Goal: Task Accomplishment & Management: Use online tool/utility

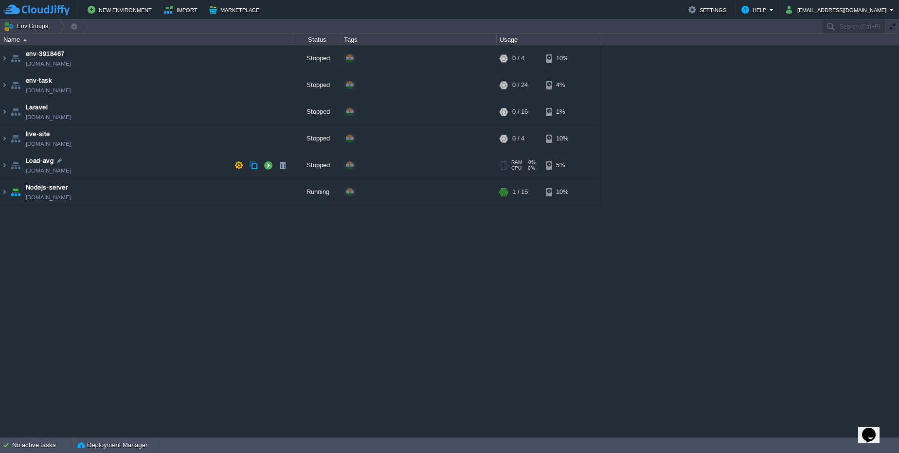
click at [108, 159] on td "Load-avg [DOMAIN_NAME]" at bounding box center [146, 165] width 292 height 27
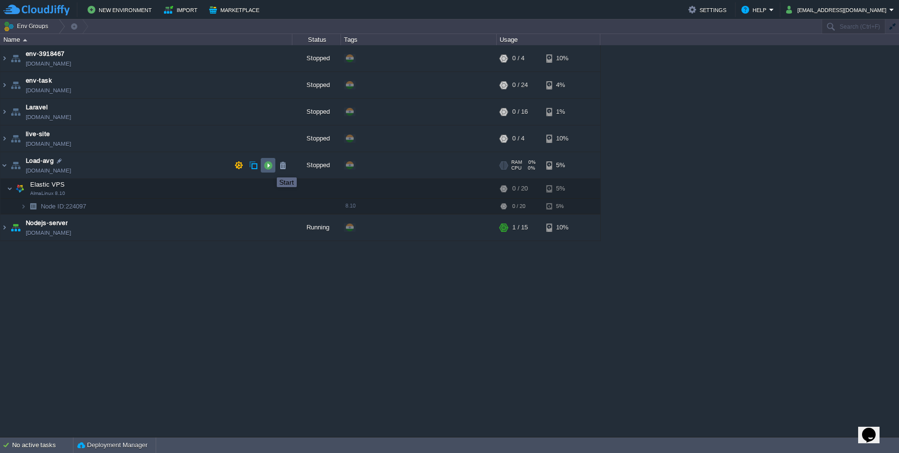
click at [269, 169] on button "button" at bounding box center [268, 165] width 9 height 9
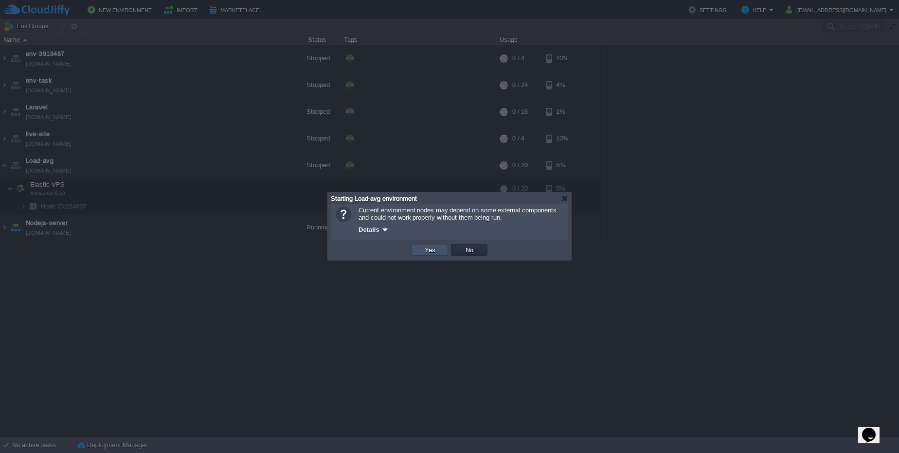
click at [422, 250] on button "Yes" at bounding box center [430, 250] width 17 height 9
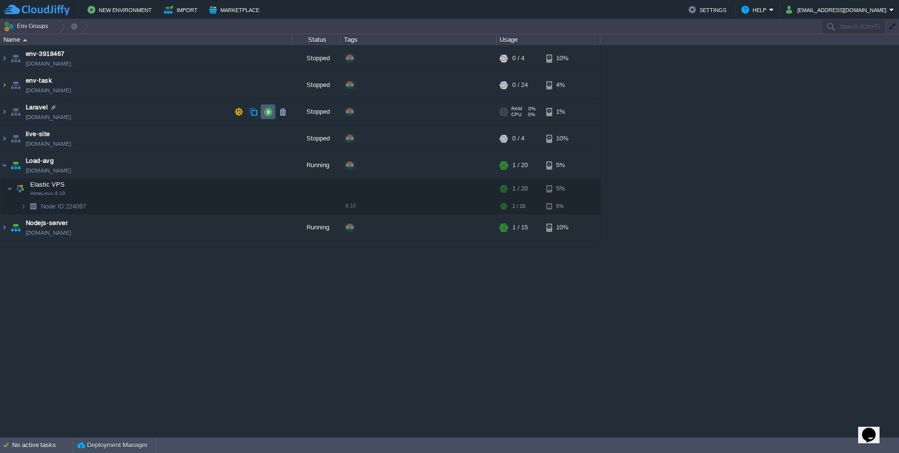
click at [271, 113] on button "button" at bounding box center [268, 111] width 9 height 9
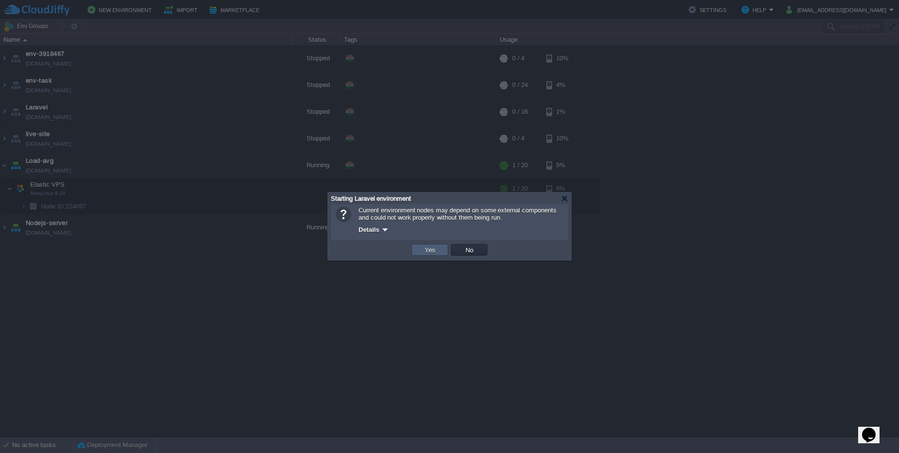
click at [434, 255] on td "Yes" at bounding box center [429, 250] width 36 height 12
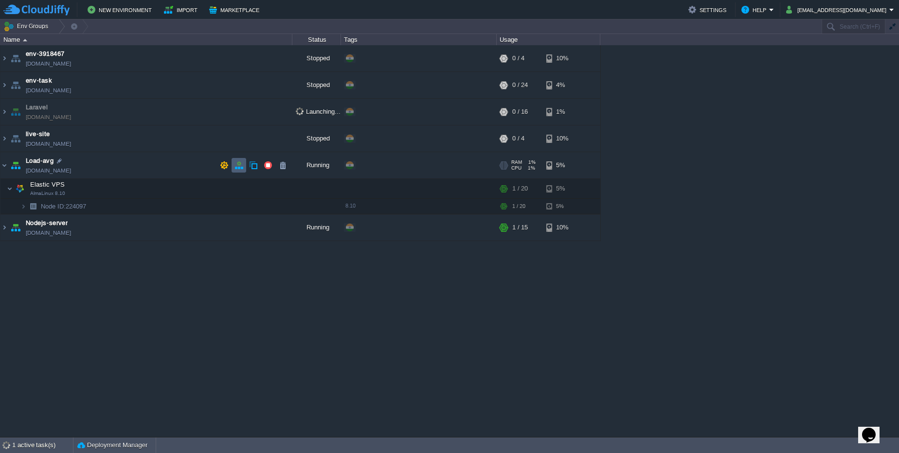
click at [241, 169] on button "button" at bounding box center [238, 165] width 9 height 9
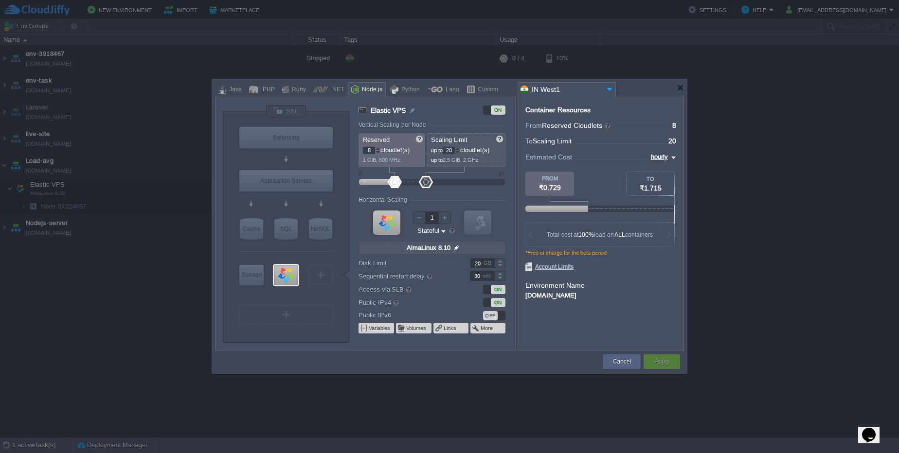
click at [593, 89] on input "IN West1" at bounding box center [561, 90] width 86 height 14
click at [585, 135] on div "More details..." at bounding box center [587, 143] width 138 height 17
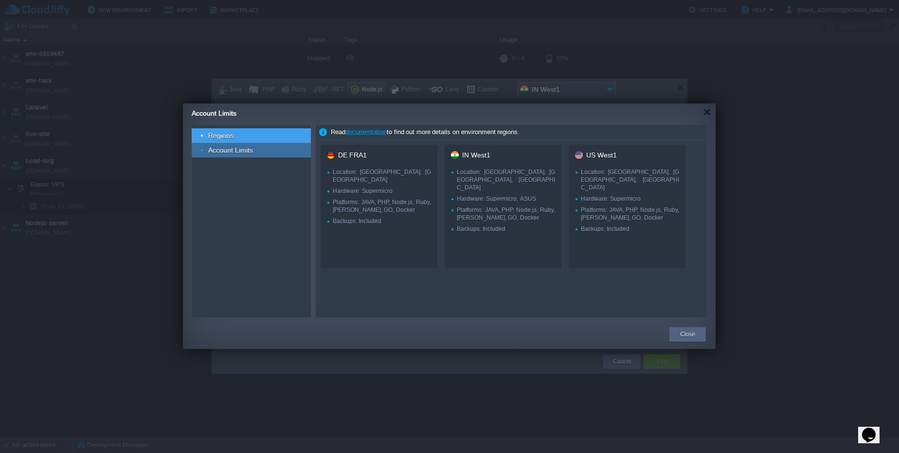
click at [245, 154] on div "Account Limits" at bounding box center [251, 150] width 119 height 15
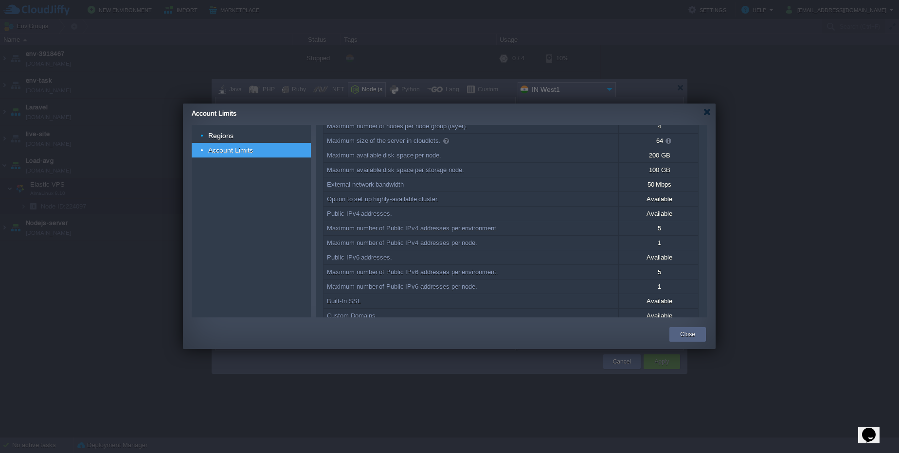
scroll to position [100, 0]
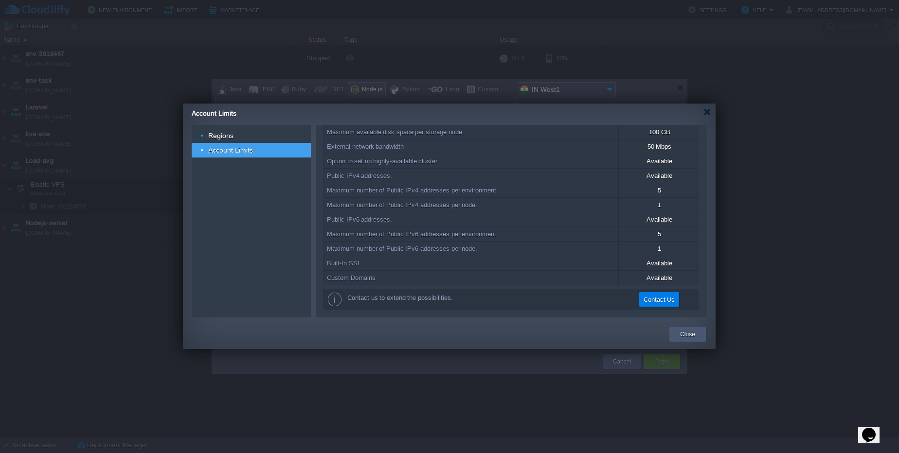
click at [684, 334] on button "Close" at bounding box center [687, 335] width 15 height 10
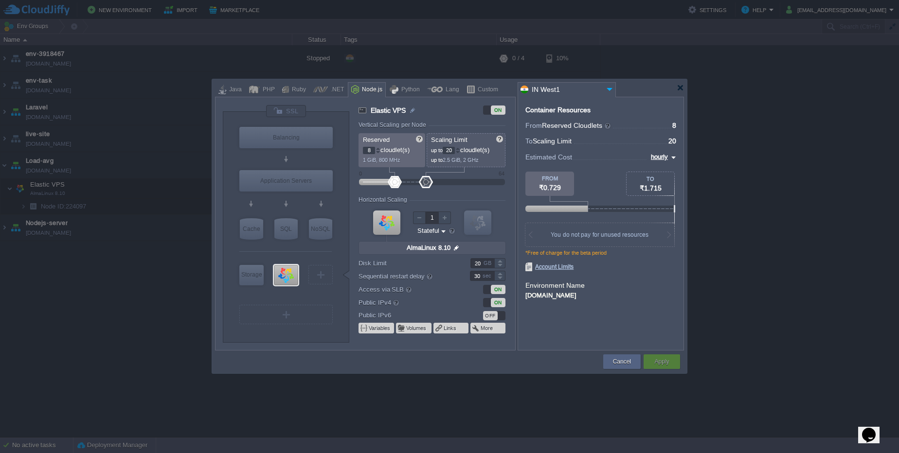
click at [608, 86] on img at bounding box center [609, 89] width 12 height 13
click at [576, 110] on div "Location: [GEOGRAPHIC_DATA], [GEOGRAPHIC_DATA], [GEOGRAPHIC_DATA]" at bounding box center [593, 121] width 123 height 22
click at [616, 358] on button "Cancel" at bounding box center [622, 362] width 18 height 10
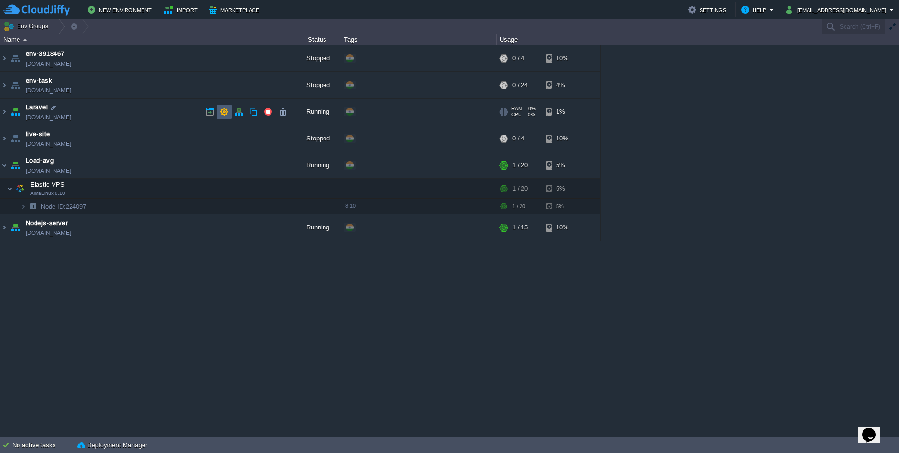
click at [227, 118] on td at bounding box center [224, 112] width 15 height 15
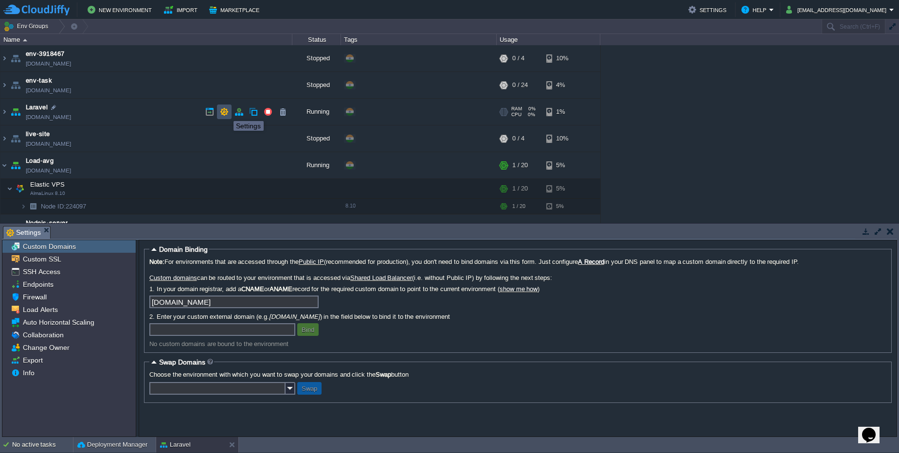
click at [226, 112] on button "button" at bounding box center [224, 111] width 9 height 9
click at [232, 112] on td at bounding box center [238, 112] width 15 height 15
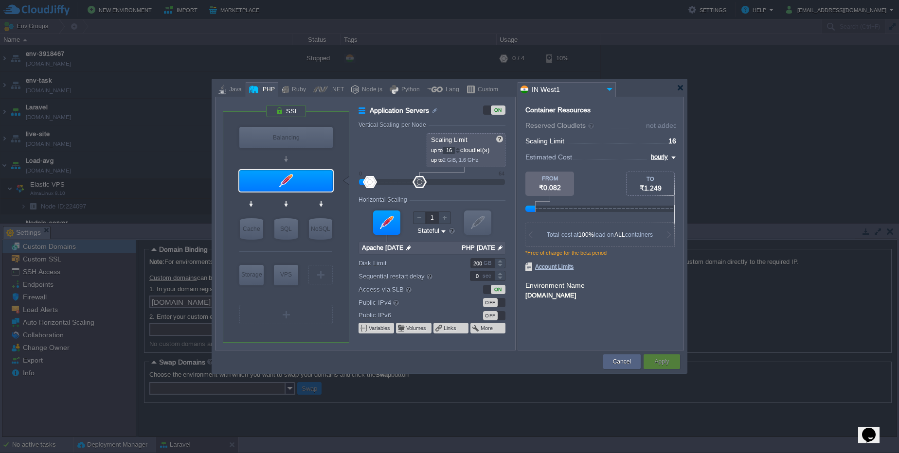
click at [599, 86] on input "IN West1" at bounding box center [561, 90] width 86 height 14
click at [583, 135] on div "More details..." at bounding box center [587, 143] width 138 height 17
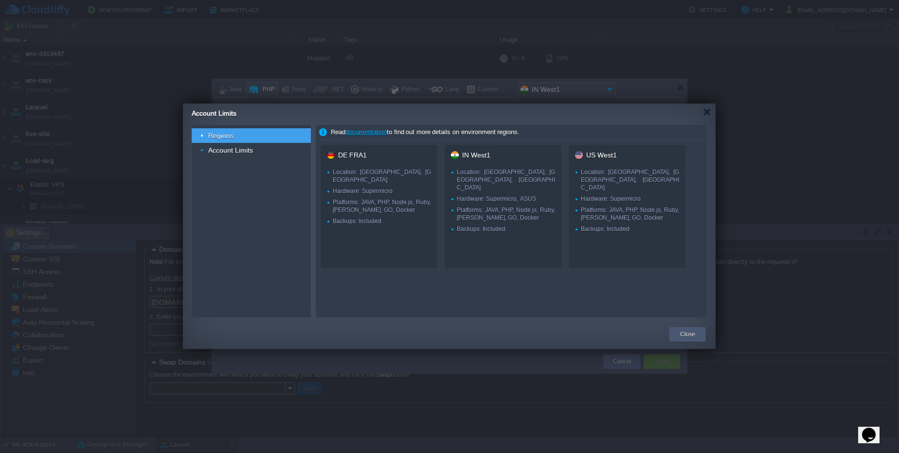
click at [685, 337] on button "Close" at bounding box center [687, 335] width 15 height 10
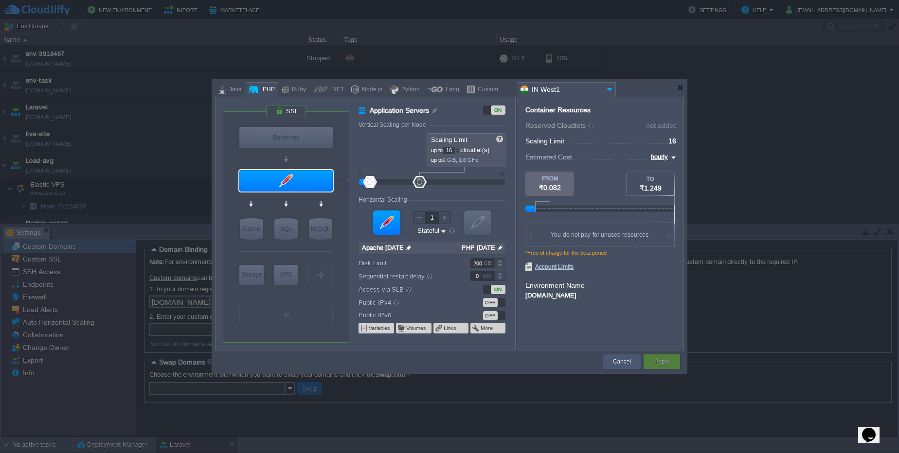
click at [626, 363] on button "Cancel" at bounding box center [622, 362] width 18 height 10
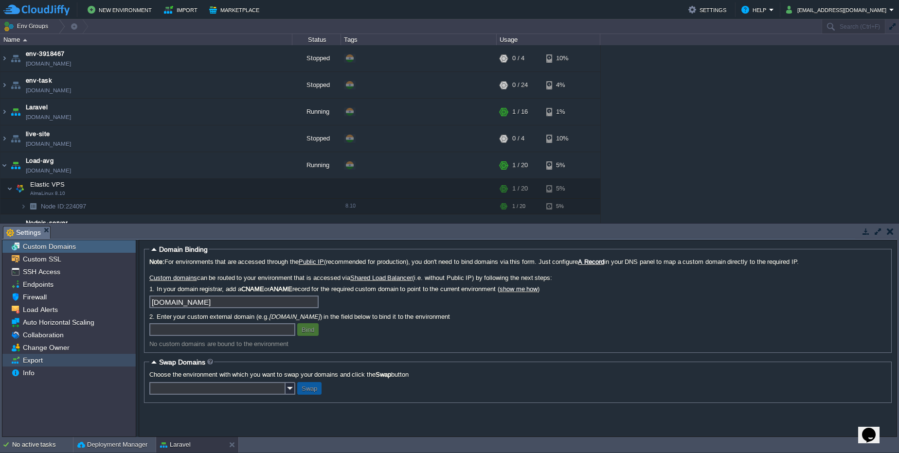
click at [33, 362] on span "Export" at bounding box center [32, 360] width 23 height 9
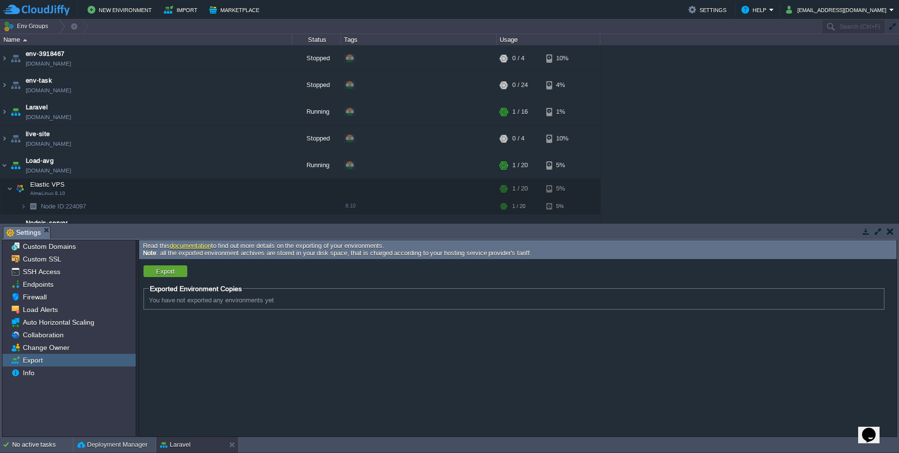
click at [386, 293] on fieldset "Exported Environment Copies You have not exported any environments yet" at bounding box center [513, 296] width 741 height 25
click at [67, 260] on div "Custom SSL" at bounding box center [68, 259] width 133 height 13
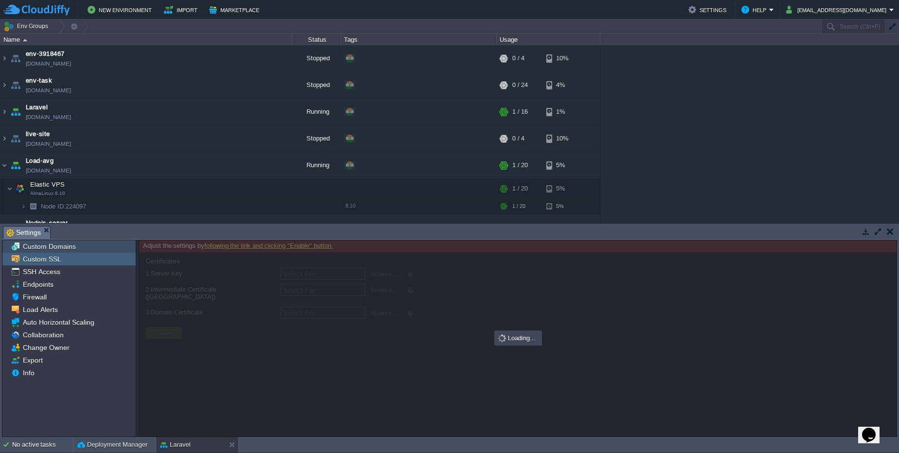
click at [73, 247] on span "Custom Domains" at bounding box center [49, 246] width 56 height 9
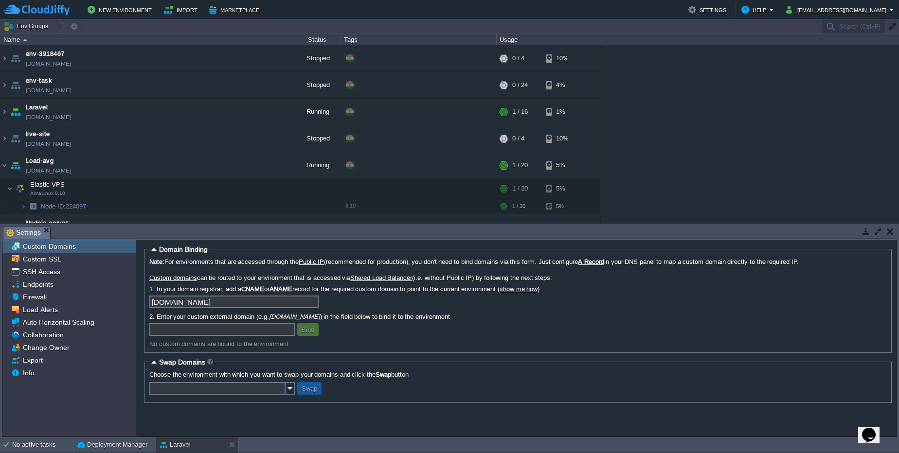
click at [188, 331] on input "text" at bounding box center [222, 329] width 146 height 13
click at [237, 117] on td at bounding box center [238, 112] width 15 height 15
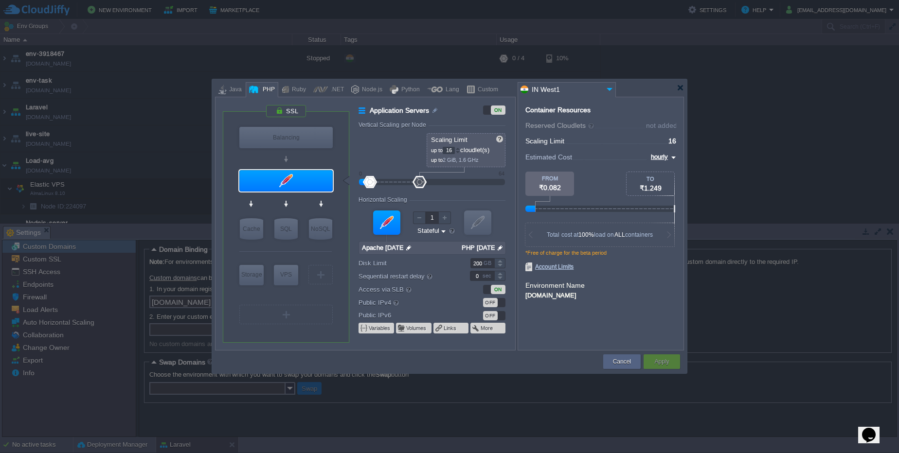
click at [590, 88] on input "IN West1" at bounding box center [561, 90] width 86 height 14
click at [587, 135] on div "More details..." at bounding box center [587, 143] width 138 height 17
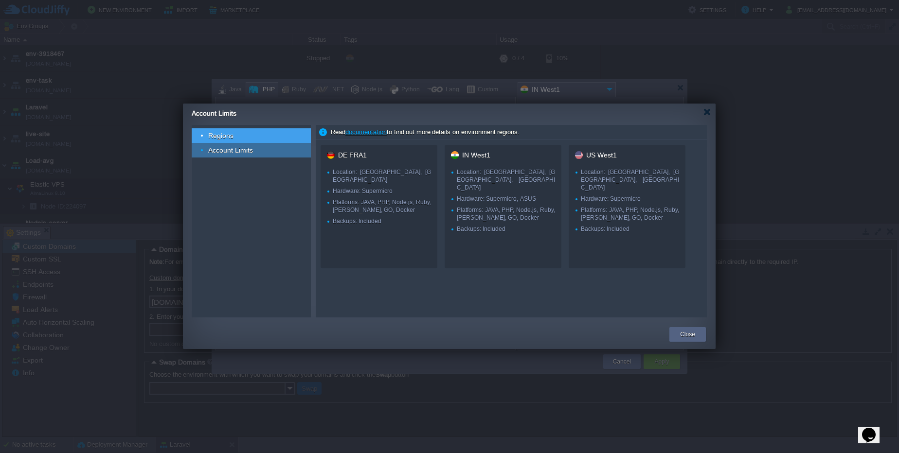
click at [234, 145] on div "Account Limits" at bounding box center [251, 150] width 119 height 15
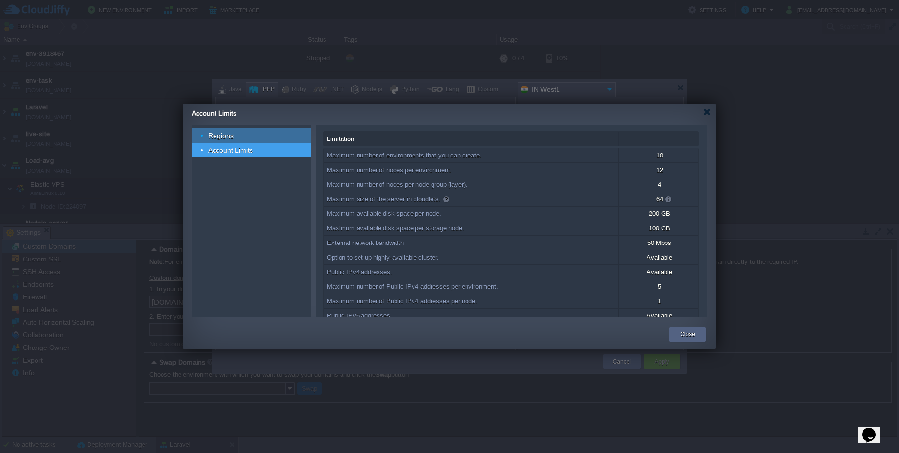
click at [237, 136] on div "Regions" at bounding box center [251, 135] width 119 height 15
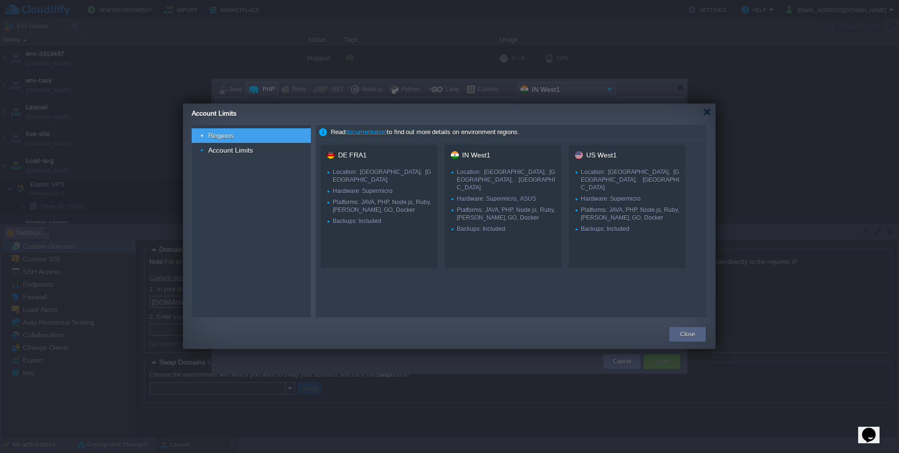
click at [368, 136] on div "Read documentation to find out more details on environment regions." at bounding box center [511, 132] width 391 height 15
click at [368, 132] on link "documentation" at bounding box center [365, 131] width 41 height 7
click at [701, 340] on div "Close" at bounding box center [687, 334] width 36 height 15
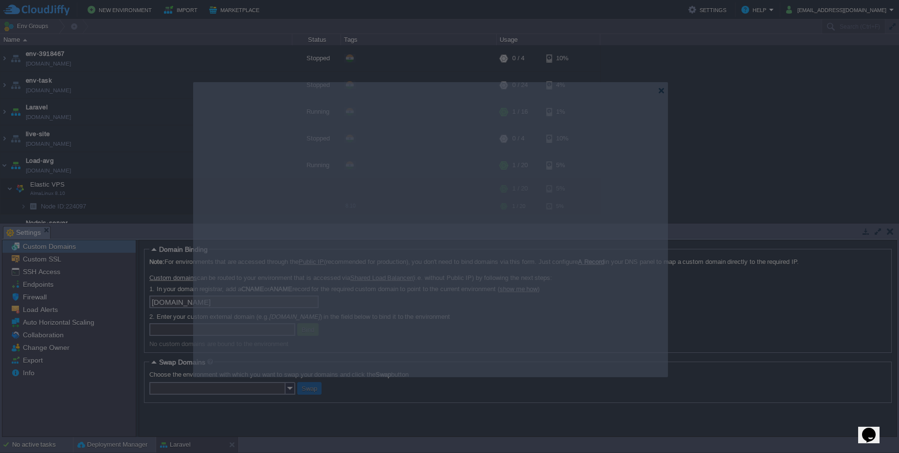
drag, startPoint x: 624, startPoint y: 93, endPoint x: 605, endPoint y: 96, distance: 19.2
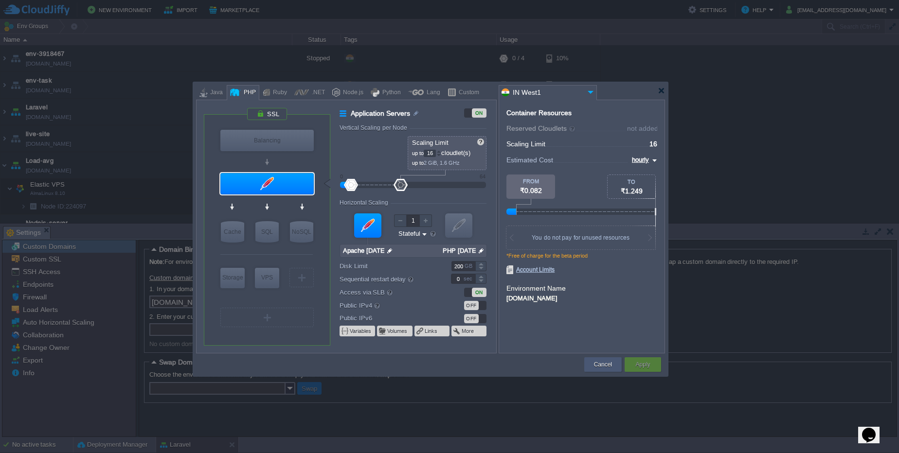
click at [592, 367] on div "Cancel" at bounding box center [602, 364] width 23 height 15
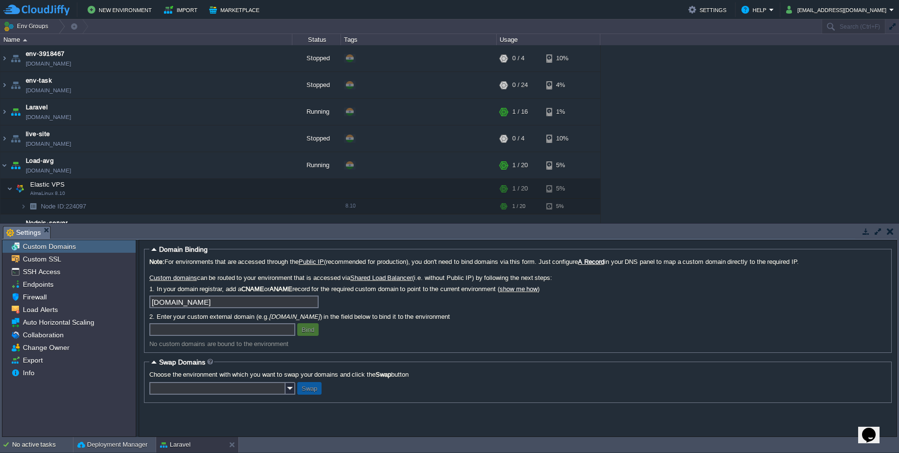
click at [890, 231] on button "button" at bounding box center [890, 231] width 7 height 9
